Goal: Find specific page/section: Find specific page/section

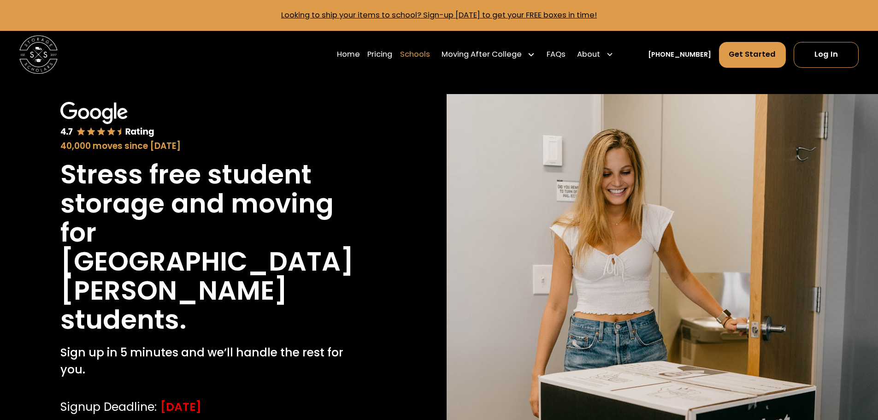
click at [430, 53] on link "Schools" at bounding box center [415, 54] width 30 height 27
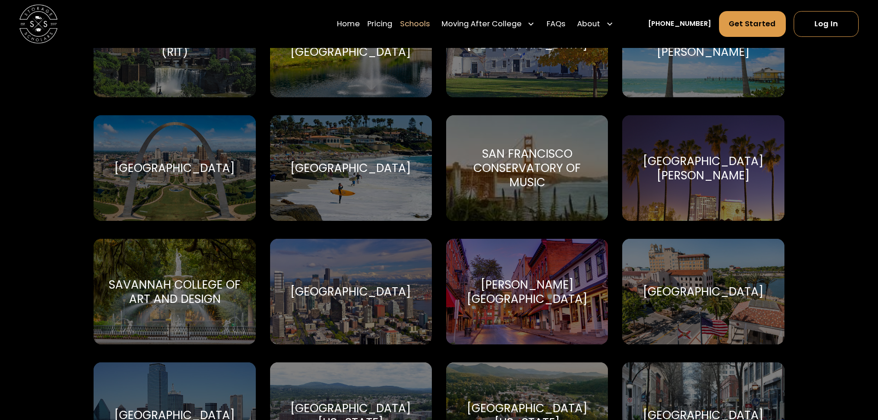
scroll to position [3320, 0]
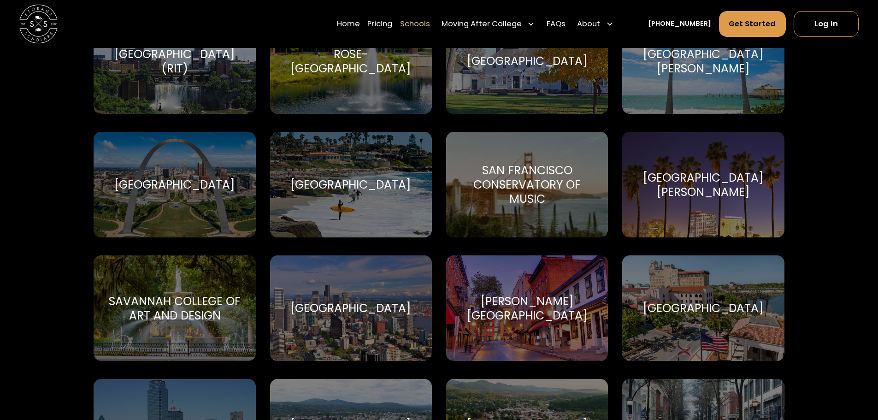
click at [699, 171] on div "[GEOGRAPHIC_DATA][PERSON_NAME]" at bounding box center [703, 185] width 139 height 29
